Goal: Complete application form

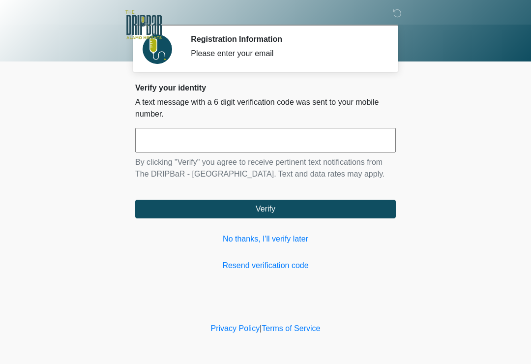
click at [282, 242] on link "No thanks, I'll verify later" at bounding box center [265, 239] width 261 height 12
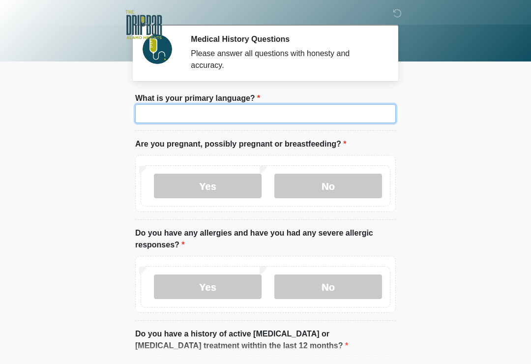
click at [349, 114] on input "What is your primary language?" at bounding box center [265, 113] width 261 height 19
type input "*******"
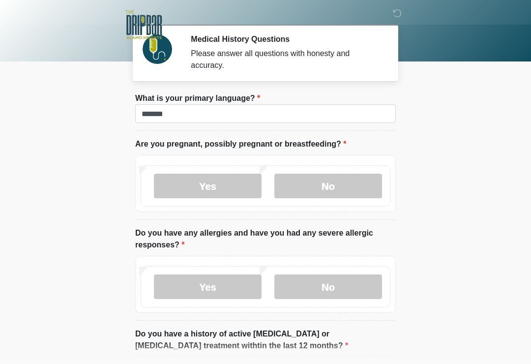
click at [341, 188] on label "No" at bounding box center [329, 186] width 108 height 25
click at [346, 296] on label "No" at bounding box center [329, 287] width 108 height 25
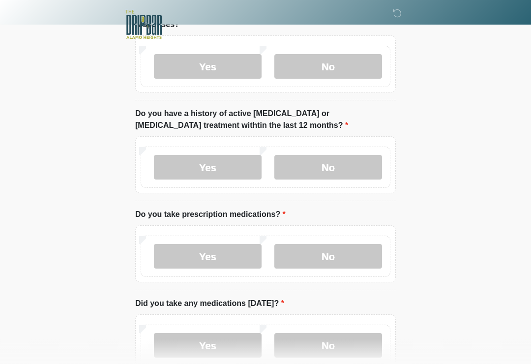
scroll to position [218, 0]
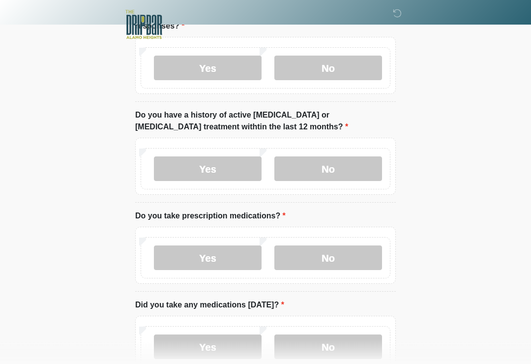
click at [351, 167] on label "No" at bounding box center [329, 169] width 108 height 25
click at [353, 262] on label "No" at bounding box center [329, 258] width 108 height 25
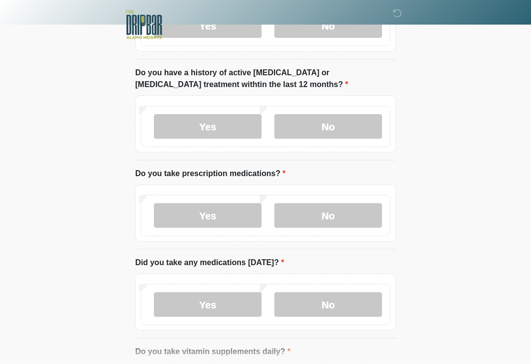
scroll to position [261, 0]
click at [170, 299] on label "Yes" at bounding box center [208, 304] width 108 height 25
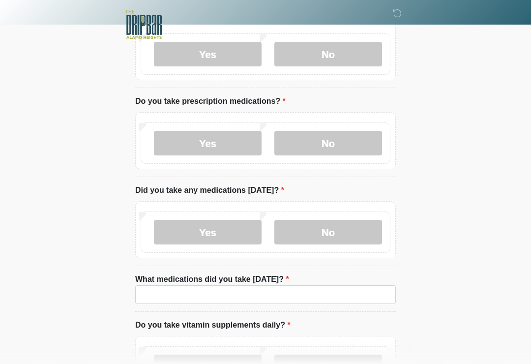
scroll to position [335, 0]
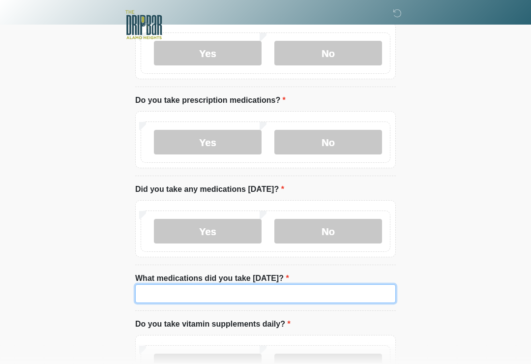
click at [156, 299] on input "What medications did you take [DATE]?" at bounding box center [265, 293] width 261 height 19
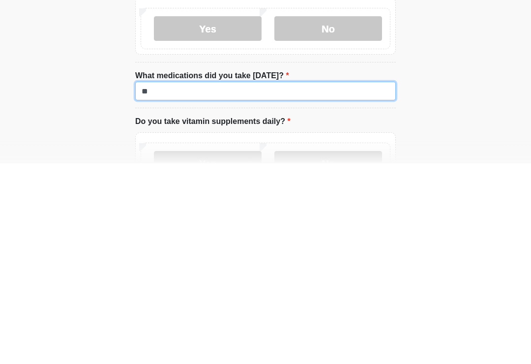
type input "*"
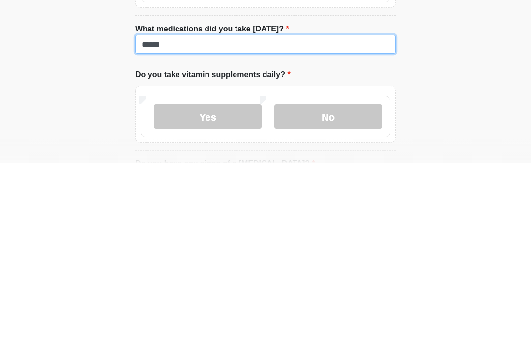
scroll to position [384, 0]
type input "*****"
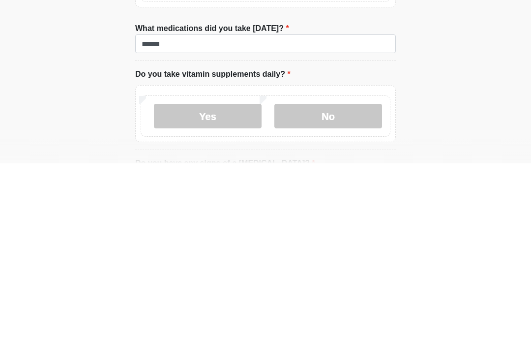
click at [192, 305] on label "Yes" at bounding box center [208, 317] width 108 height 25
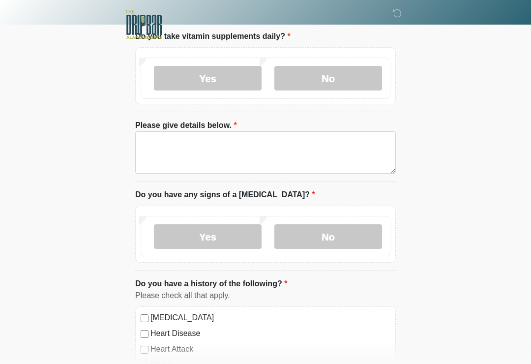
scroll to position [622, 0]
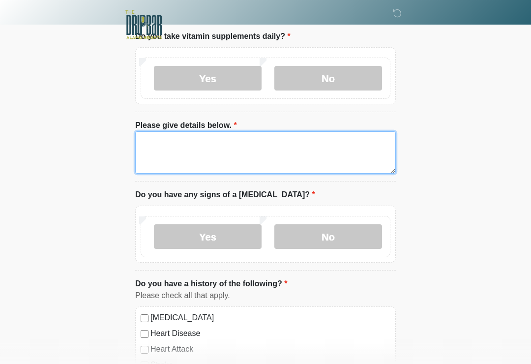
click at [151, 139] on textarea "Please give details below." at bounding box center [265, 152] width 261 height 42
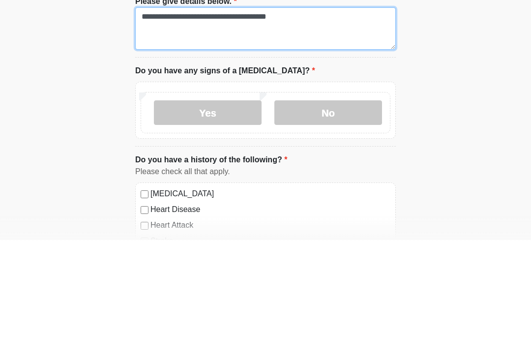
type textarea "**********"
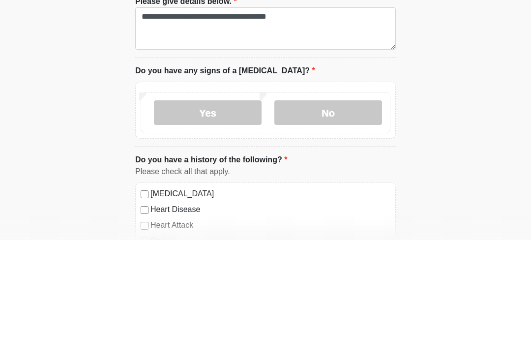
click at [345, 224] on label "No" at bounding box center [329, 236] width 108 height 25
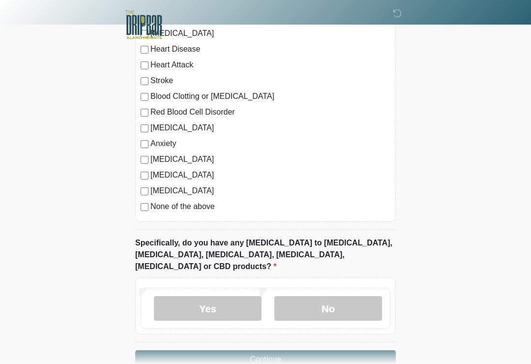
scroll to position [909, 0]
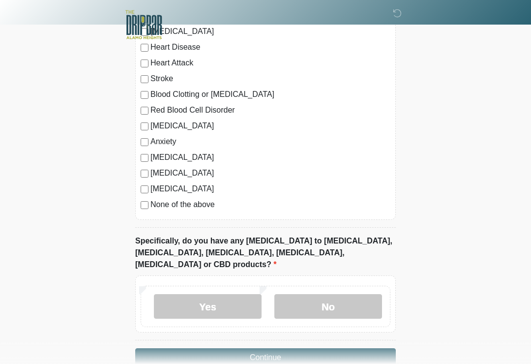
click at [349, 298] on label "No" at bounding box center [329, 306] width 108 height 25
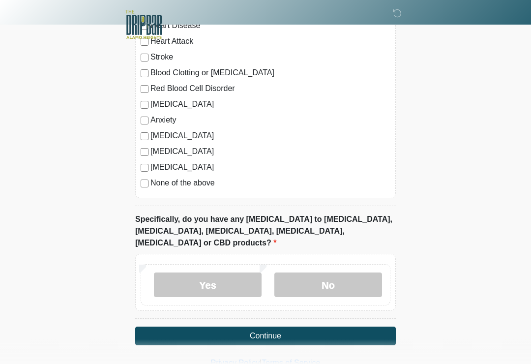
scroll to position [935, 0]
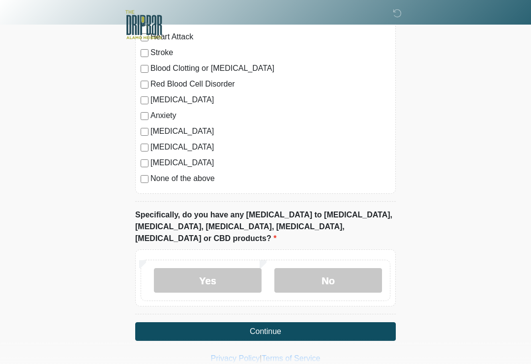
click at [369, 323] on button "Continue" at bounding box center [265, 331] width 261 height 19
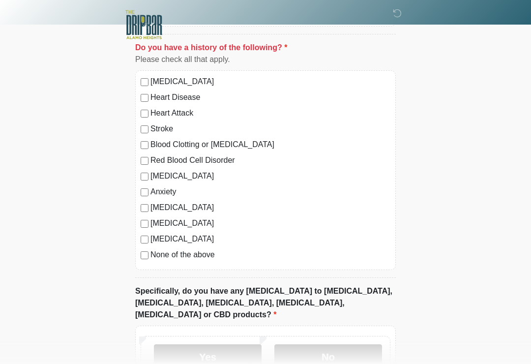
click at [356, 348] on label "No" at bounding box center [329, 356] width 108 height 25
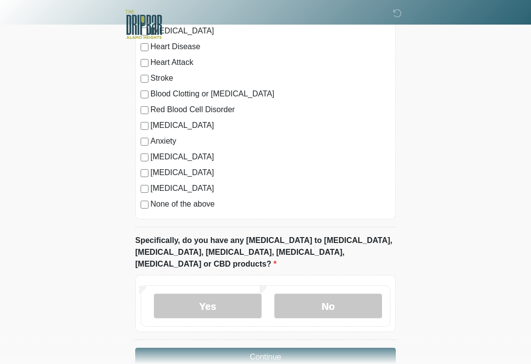
scroll to position [935, 0]
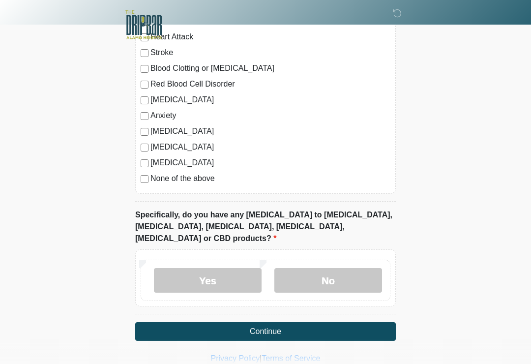
click at [366, 323] on button "Continue" at bounding box center [265, 331] width 261 height 19
click at [360, 322] on button "Continue" at bounding box center [265, 331] width 261 height 19
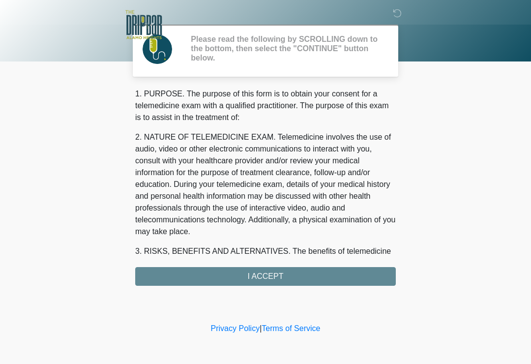
scroll to position [0, 0]
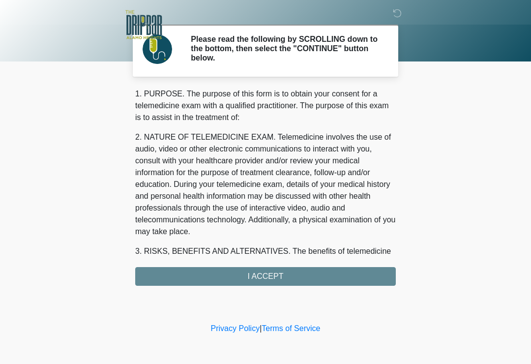
click at [356, 281] on div "1. PURPOSE. The purpose of this form is to obtain your consent for a telemedici…" at bounding box center [265, 187] width 261 height 198
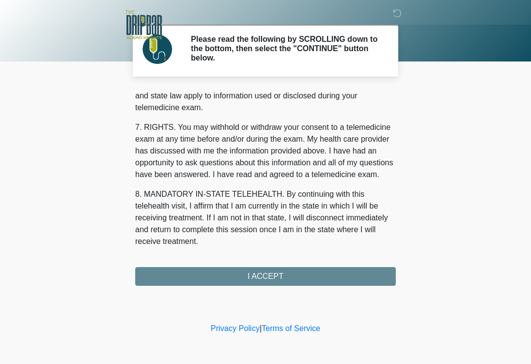
click at [308, 277] on div "1. PURPOSE. The purpose of this form is to obtain your consent for a telemedici…" at bounding box center [265, 187] width 261 height 198
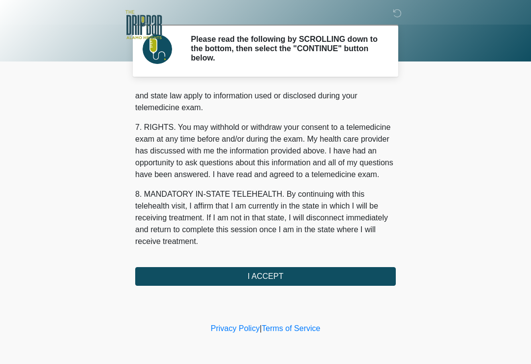
scroll to position [415, 0]
click at [257, 279] on button "I ACCEPT" at bounding box center [265, 276] width 261 height 19
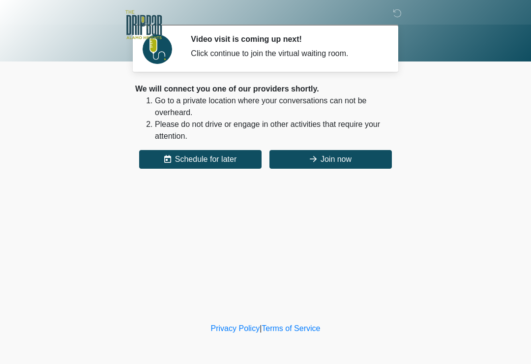
click at [355, 158] on button "Join now" at bounding box center [331, 159] width 123 height 19
